Goal: Task Accomplishment & Management: Use online tool/utility

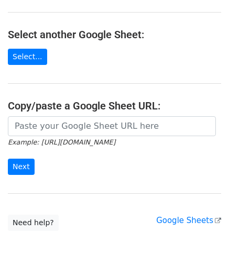
scroll to position [105, 0]
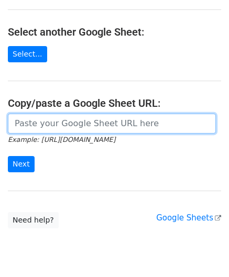
click at [62, 121] on input "url" at bounding box center [112, 124] width 208 height 20
paste input "[URL][DOMAIN_NAME]"
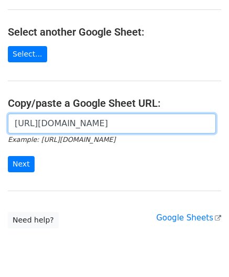
scroll to position [0, 232]
type input "[URL][DOMAIN_NAME]"
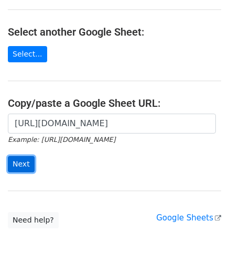
click at [21, 160] on input "Next" at bounding box center [21, 164] width 27 height 16
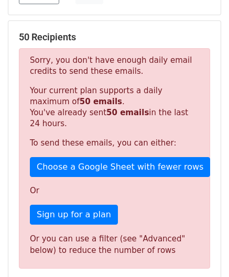
scroll to position [353, 0]
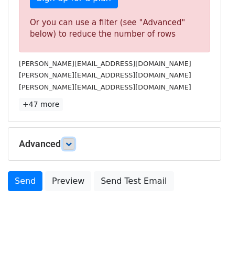
click at [74, 139] on link at bounding box center [69, 144] width 12 height 12
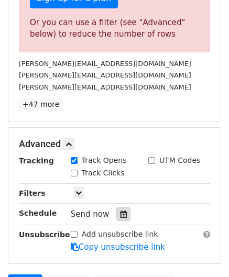
click at [120, 211] on icon at bounding box center [123, 213] width 7 height 7
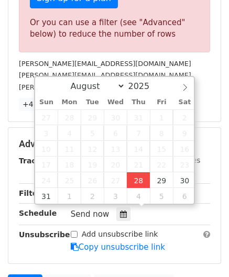
type input "2025-08-28 12:00"
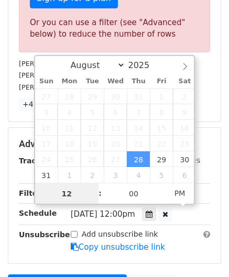
scroll to position [0, 0]
paste input "8"
type input "8"
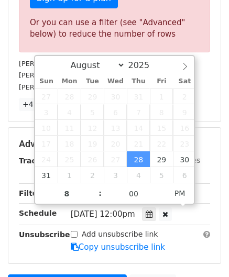
type input "2025-08-28 20:00"
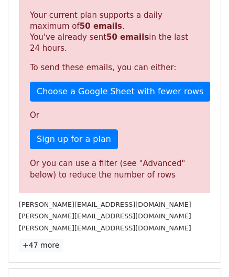
scroll to position [480, 0]
